Goal: Find specific page/section: Find specific page/section

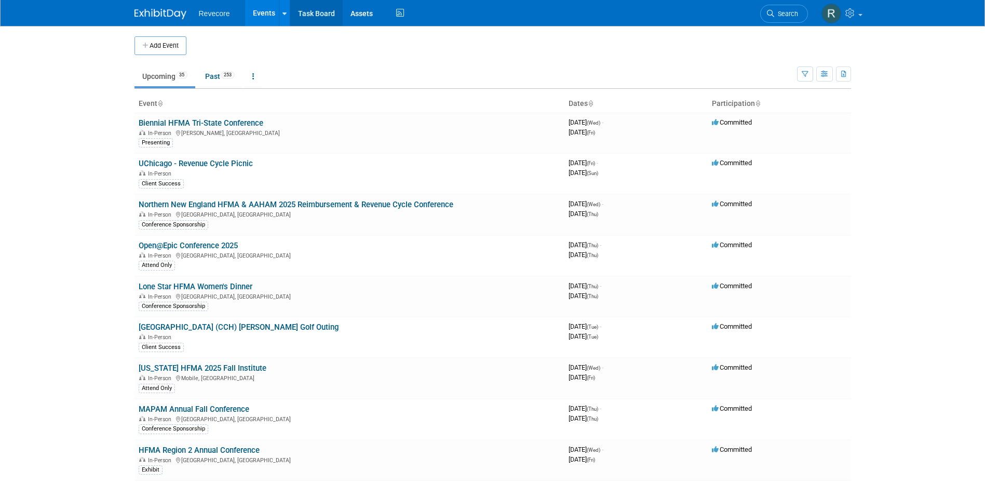
click at [320, 23] on link "Task Board" at bounding box center [316, 13] width 52 height 26
click at [859, 21] on link at bounding box center [840, 13] width 51 height 26
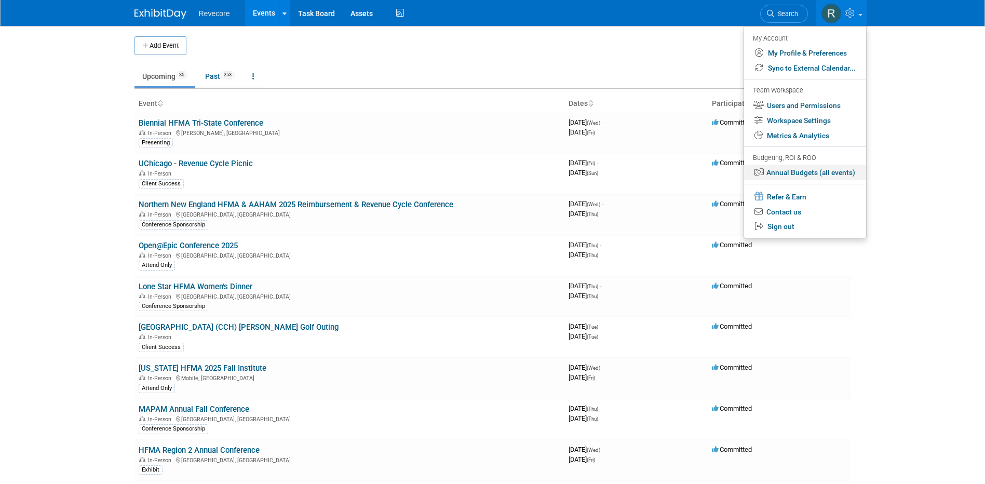
click at [800, 178] on link "Annual Budgets (all events)" at bounding box center [805, 172] width 122 height 15
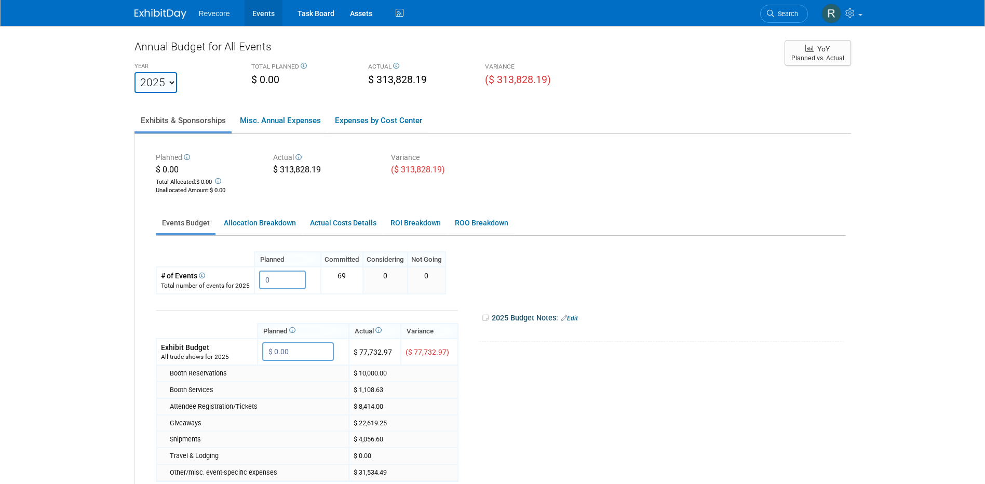
click at [273, 14] on link "Events" at bounding box center [263, 13] width 38 height 26
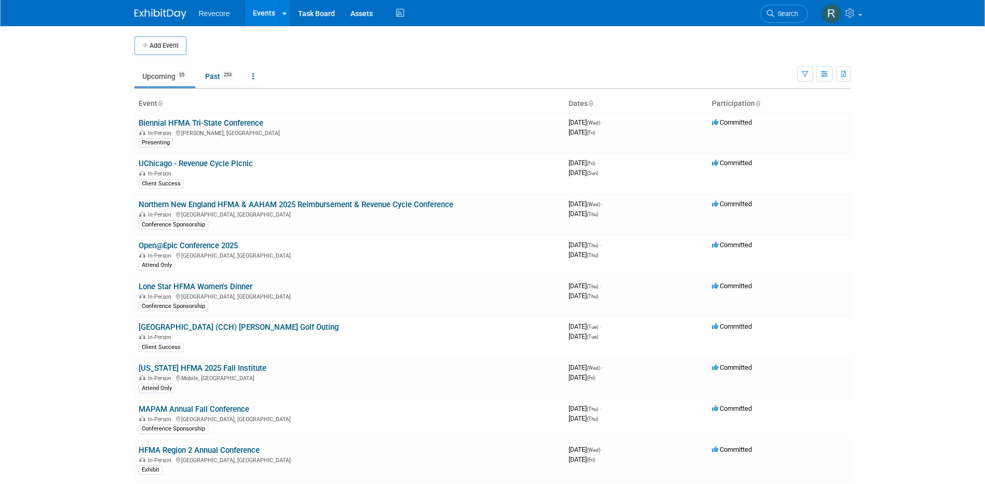
click at [257, 17] on link "Events" at bounding box center [264, 13] width 38 height 26
click at [856, 16] on icon at bounding box center [851, 12] width 12 height 9
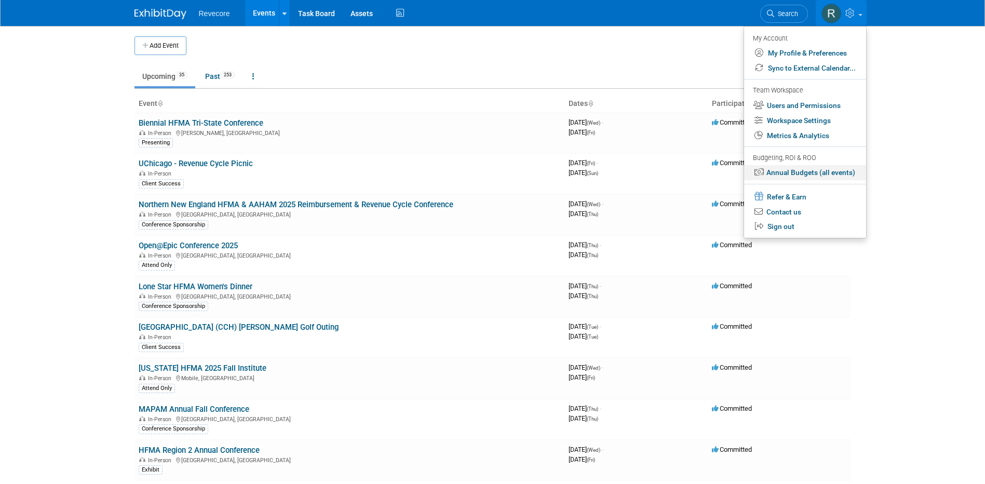
click at [823, 168] on link "Annual Budgets (all events)" at bounding box center [805, 172] width 122 height 15
